Goal: Information Seeking & Learning: Stay updated

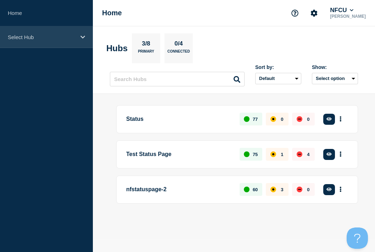
click at [28, 41] on div "Select Hub" at bounding box center [46, 37] width 93 height 22
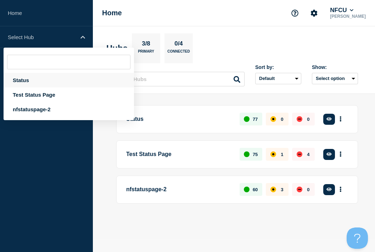
click at [18, 79] on div "Status" at bounding box center [69, 80] width 131 height 15
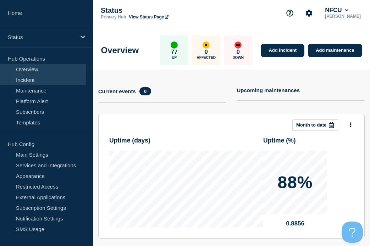
click at [19, 80] on link "Incident" at bounding box center [43, 80] width 86 height 11
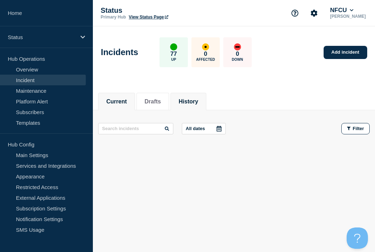
click at [198, 98] on button "History" at bounding box center [189, 101] width 20 height 6
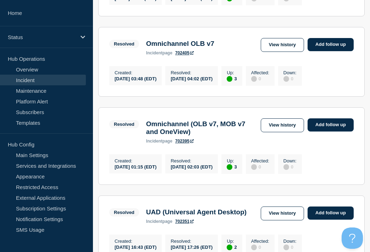
scroll to position [213, 0]
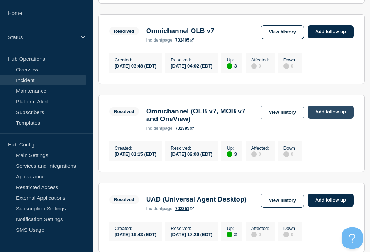
click at [323, 119] on link "Add follow up" at bounding box center [331, 111] width 46 height 13
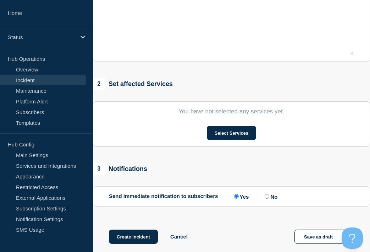
type input "Omnichannel (OLB v7, MOB v7 and OneView)"
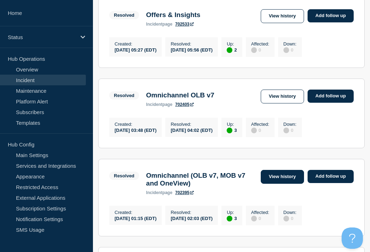
scroll to position [177, 0]
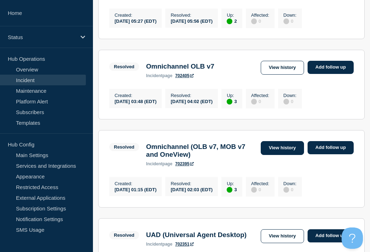
click at [281, 154] on link "View history" at bounding box center [282, 148] width 43 height 14
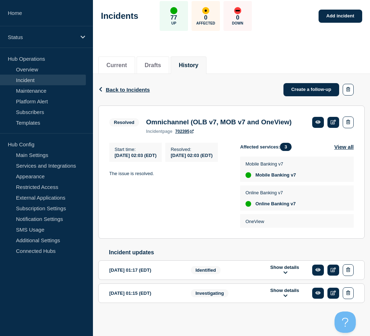
scroll to position [49, 0]
click at [182, 56] on li "History" at bounding box center [189, 64] width 36 height 17
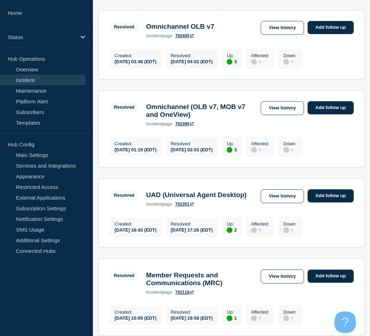
scroll to position [319, 0]
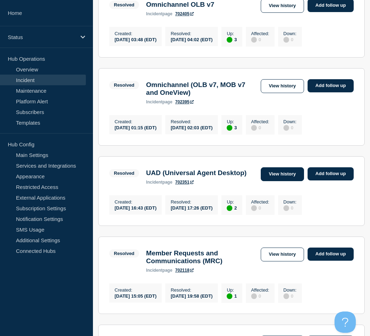
click at [277, 181] on link "View history" at bounding box center [282, 174] width 43 height 14
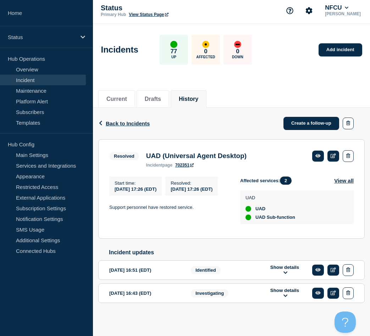
scroll to position [7, 0]
click at [187, 96] on button "History" at bounding box center [189, 99] width 20 height 6
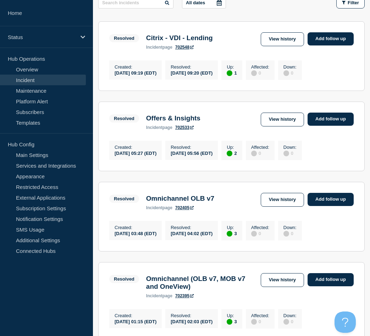
scroll to position [142, 0]
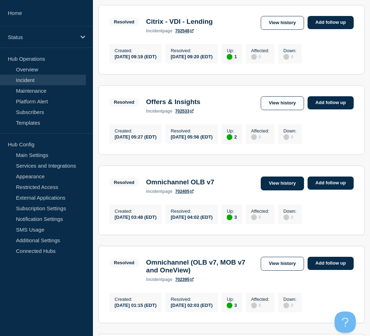
click at [268, 190] on link "View history" at bounding box center [282, 183] width 43 height 14
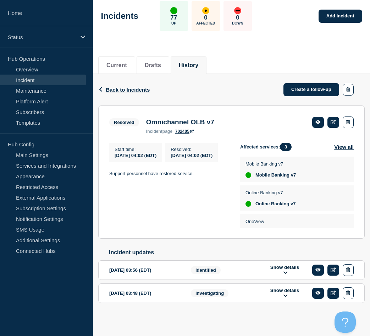
scroll to position [40, 0]
click at [197, 62] on button "History" at bounding box center [189, 65] width 20 height 6
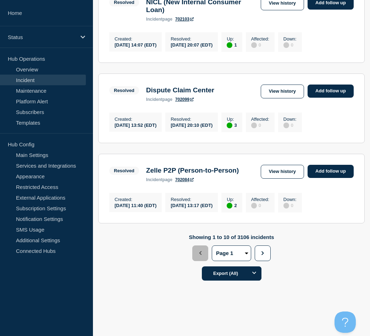
scroll to position [745, 0]
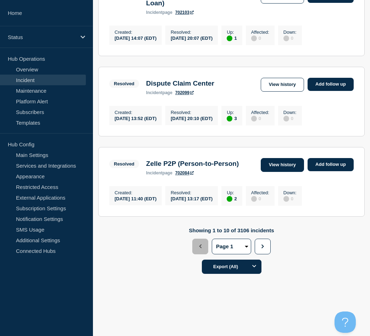
click at [274, 172] on link "View history" at bounding box center [282, 165] width 43 height 14
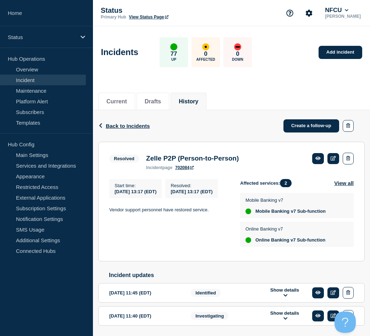
click at [183, 95] on li "History" at bounding box center [189, 101] width 36 height 17
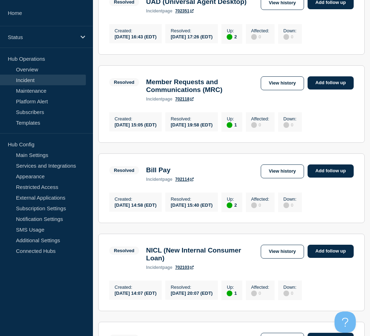
scroll to position [497, 0]
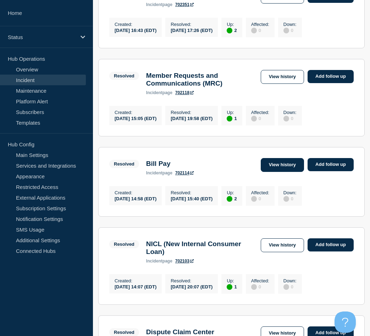
click at [281, 172] on link "View history" at bounding box center [282, 165] width 43 height 14
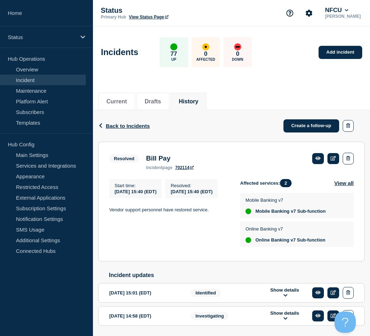
click at [198, 103] on button "History" at bounding box center [189, 101] width 20 height 6
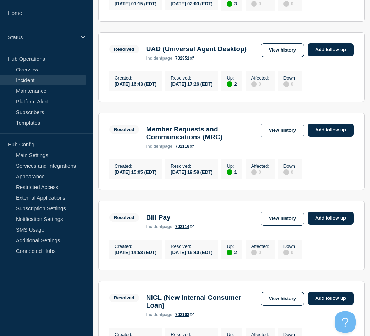
scroll to position [461, 0]
